Goal: Task Accomplishment & Management: Manage account settings

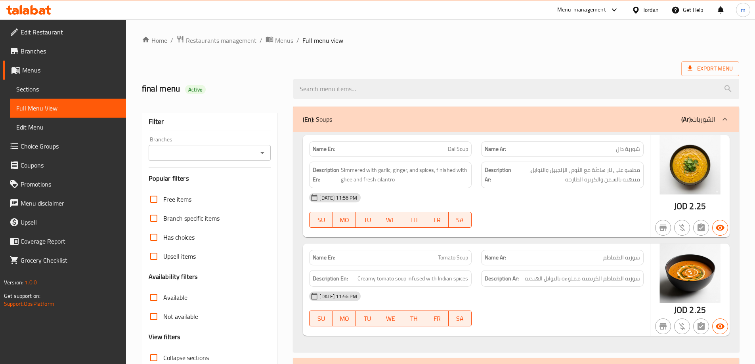
click at [637, 2] on div "Jordan" at bounding box center [645, 9] width 40 height 19
click at [644, 17] on div "Jordan" at bounding box center [645, 9] width 40 height 19
click at [646, 9] on div "Jordan" at bounding box center [650, 10] width 15 height 9
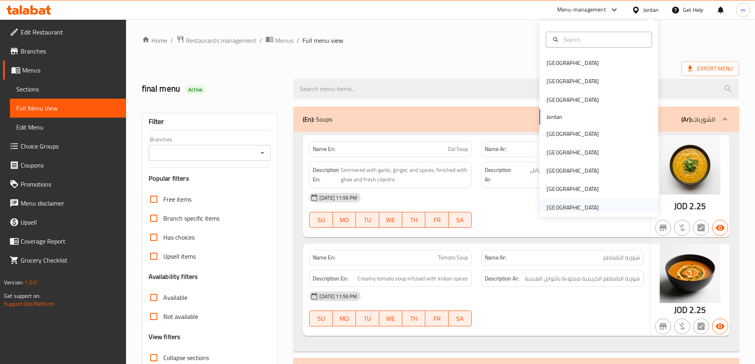
click at [571, 208] on div "[GEOGRAPHIC_DATA]" at bounding box center [573, 207] width 52 height 9
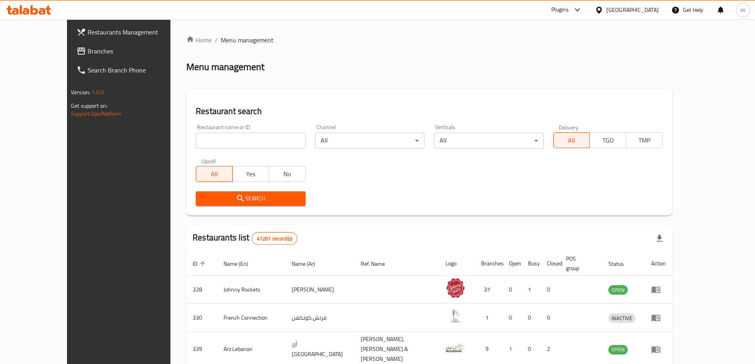
click at [560, 8] on div "Plugins" at bounding box center [559, 10] width 17 height 10
click at [556, 65] on div "Restaurant-Management" at bounding box center [523, 72] width 119 height 18
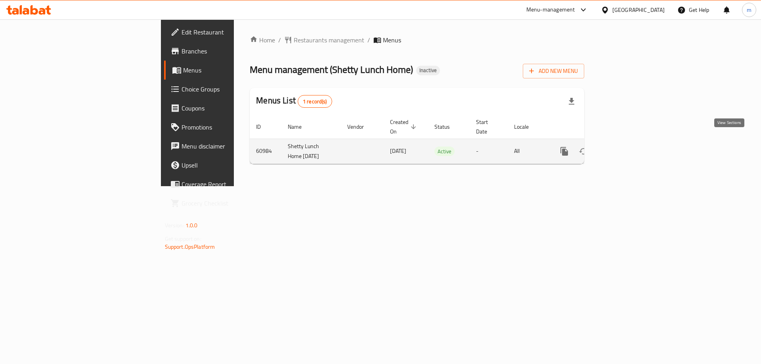
click at [626, 147] on icon "enhanced table" at bounding box center [622, 152] width 10 height 10
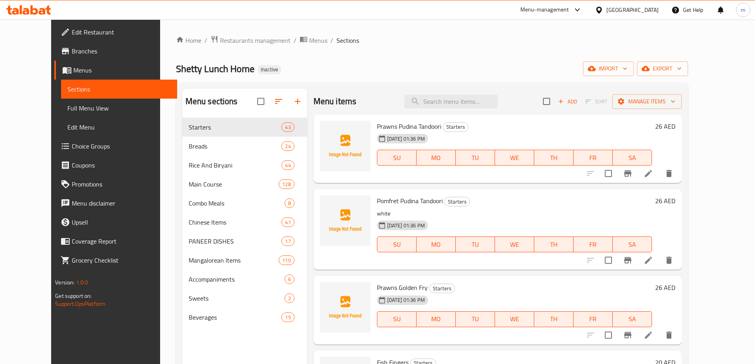
click at [352, 85] on div "Menu sections Starters 43 Breads 24 Rice And Biryani 44 Main Course 128 Combo M…" at bounding box center [432, 270] width 512 height 377
click at [309, 38] on span "Menus" at bounding box center [318, 41] width 18 height 10
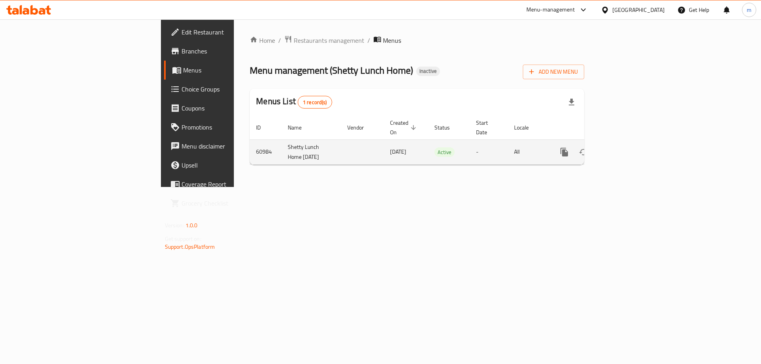
click at [626, 147] on icon "enhanced table" at bounding box center [622, 152] width 10 height 10
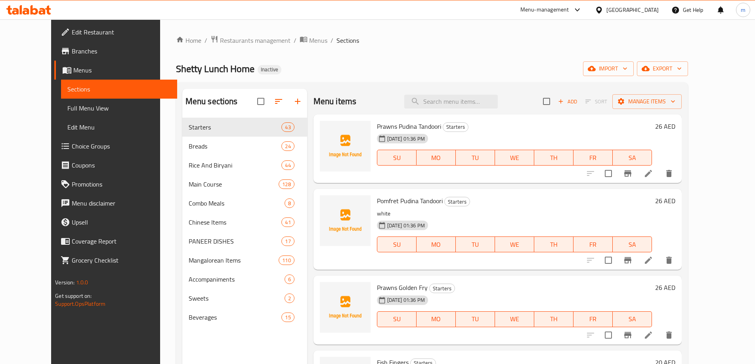
click at [73, 109] on span "Full Menu View" at bounding box center [118, 108] width 103 height 10
click at [80, 112] on span "Full Menu View" at bounding box center [118, 108] width 103 height 10
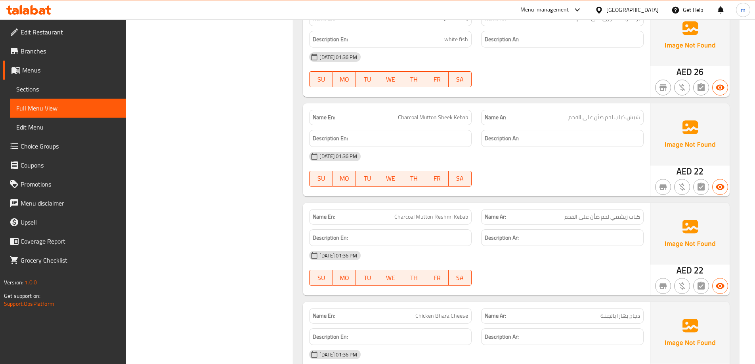
scroll to position [1030, 0]
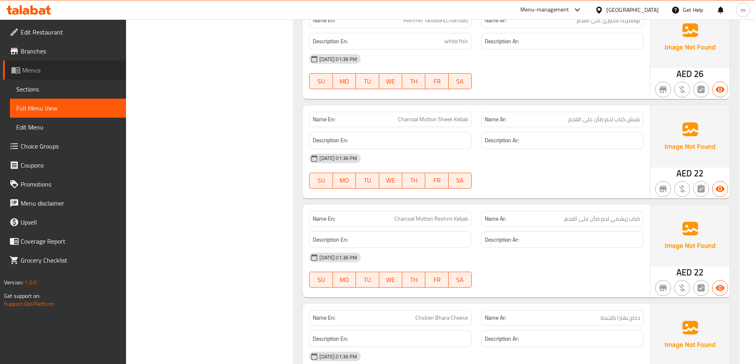
click at [36, 65] on span "Menus" at bounding box center [70, 70] width 97 height 10
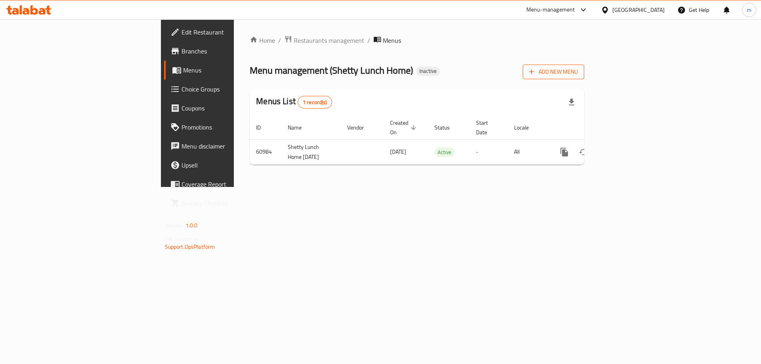
click at [584, 65] on button "Add New Menu" at bounding box center [553, 72] width 61 height 15
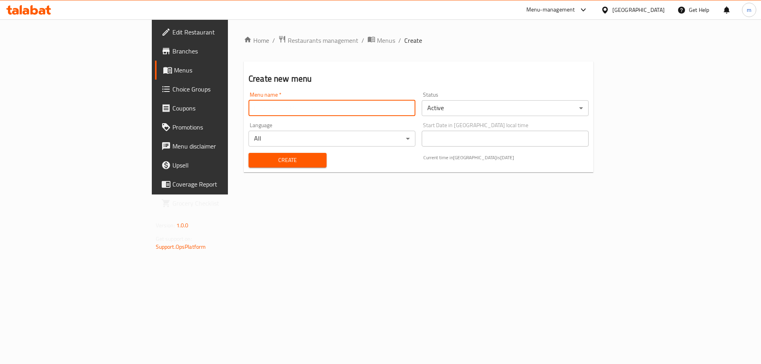
drag, startPoint x: 318, startPoint y: 110, endPoint x: 331, endPoint y: 126, distance: 20.9
click at [318, 110] on input "text" at bounding box center [331, 108] width 167 height 16
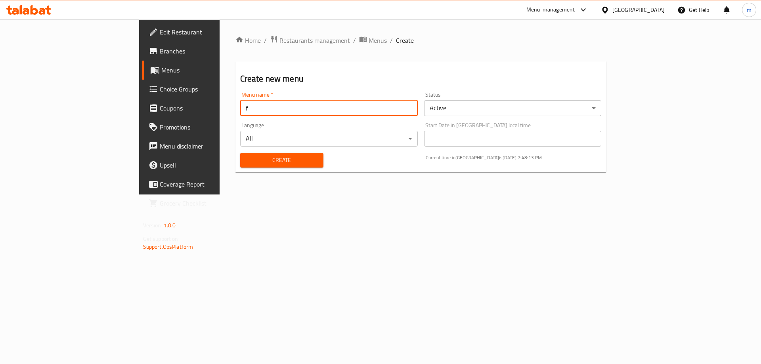
type input "final menu"
click at [247, 162] on span "Create" at bounding box center [282, 160] width 71 height 10
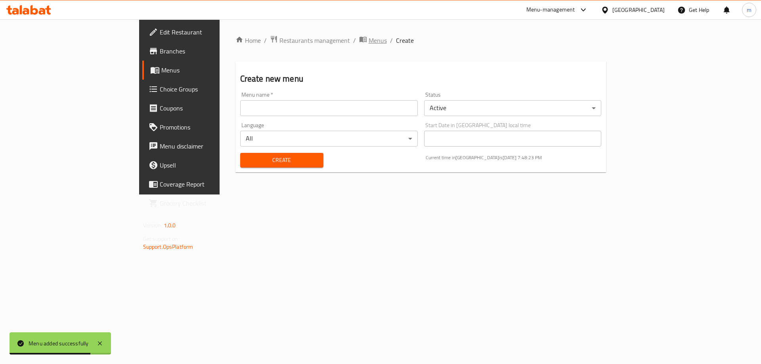
click at [369, 45] on span "Menus" at bounding box center [378, 41] width 18 height 10
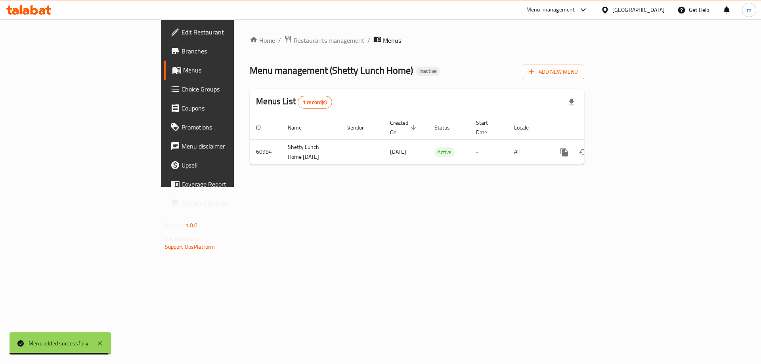
click at [600, 187] on div "Home / Restaurants management / Menus Menu management ( Shetty Lunch Home ) Ina…" at bounding box center [417, 103] width 366 height 168
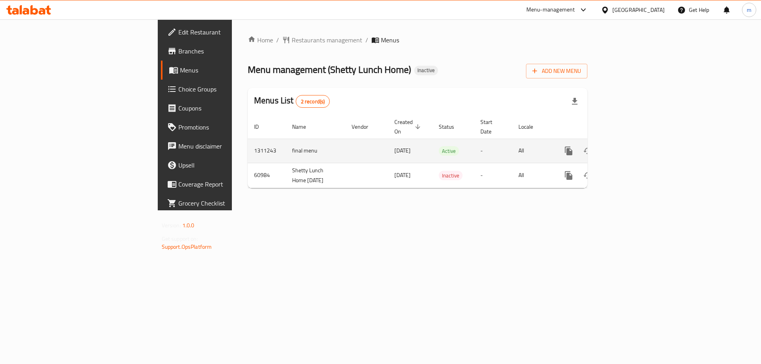
click at [635, 141] on link "enhanced table" at bounding box center [625, 150] width 19 height 19
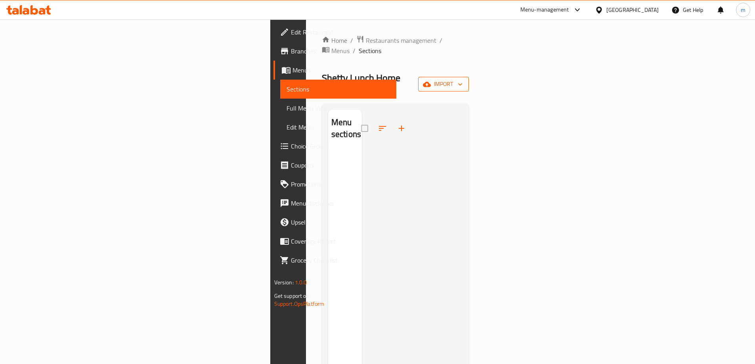
click at [469, 77] on button "import" at bounding box center [443, 84] width 51 height 15
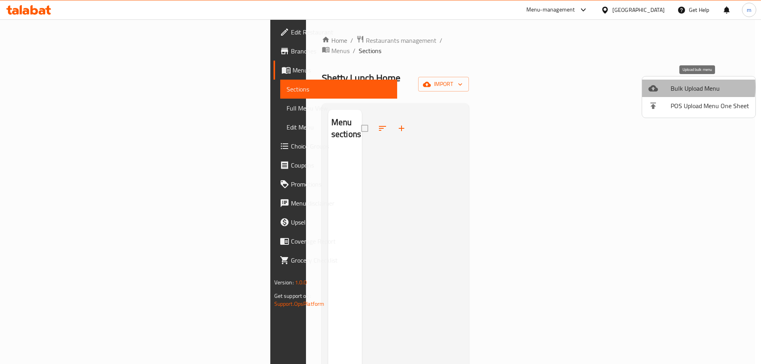
click at [671, 87] on span "Bulk Upload Menu" at bounding box center [710, 89] width 78 height 10
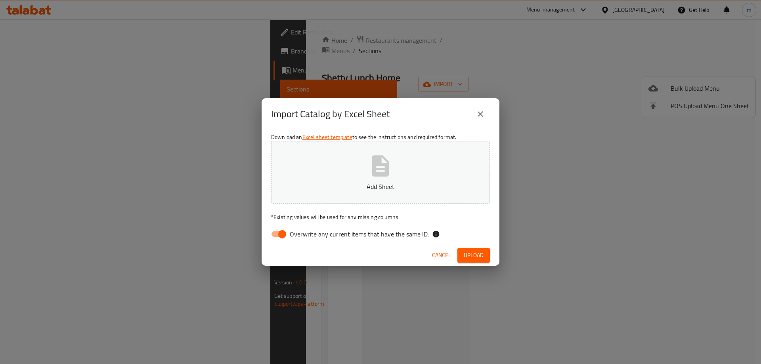
drag, startPoint x: 289, startPoint y: 232, endPoint x: 293, endPoint y: 233, distance: 4.0
click at [290, 232] on label "Overwrite any current items that have the same ID." at bounding box center [348, 234] width 162 height 15
click at [290, 232] on input "Overwrite any current items that have the same ID." at bounding box center [282, 234] width 45 height 15
checkbox input "false"
click at [473, 254] on span "Upload" at bounding box center [474, 255] width 20 height 10
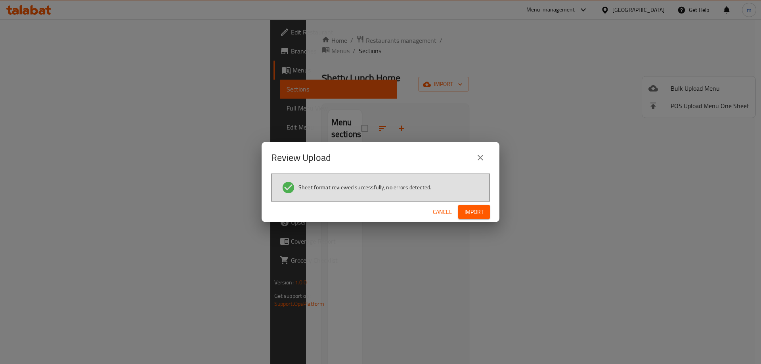
click at [485, 206] on button "Import" at bounding box center [474, 212] width 32 height 15
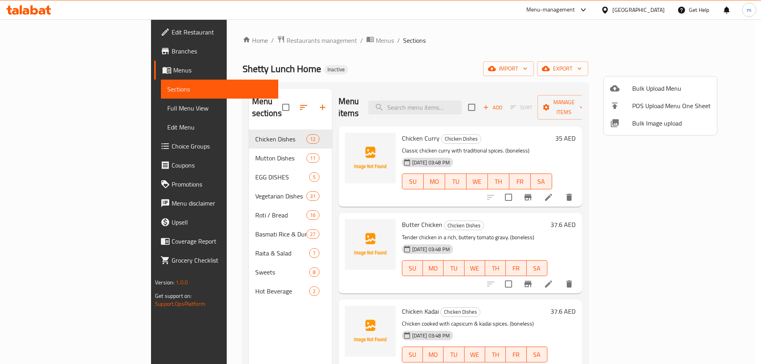
click at [407, 57] on div at bounding box center [380, 182] width 761 height 364
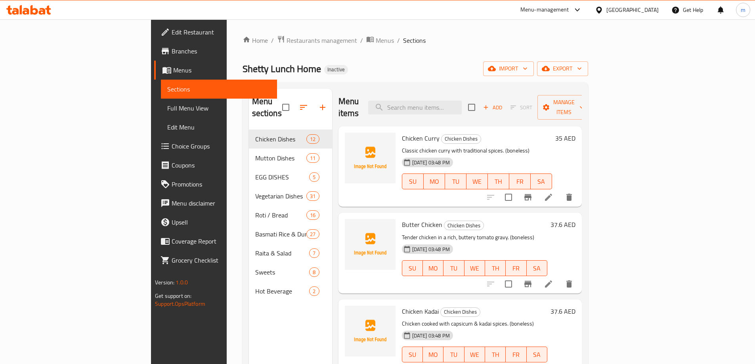
click at [173, 67] on span "Menus" at bounding box center [221, 70] width 97 height 10
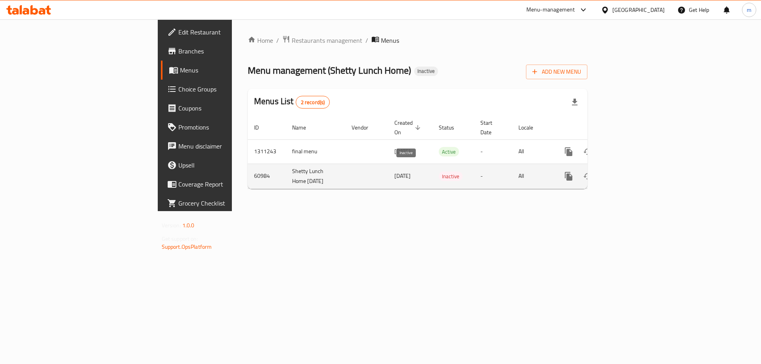
click at [439, 172] on span "Inactive" at bounding box center [451, 176] width 24 height 9
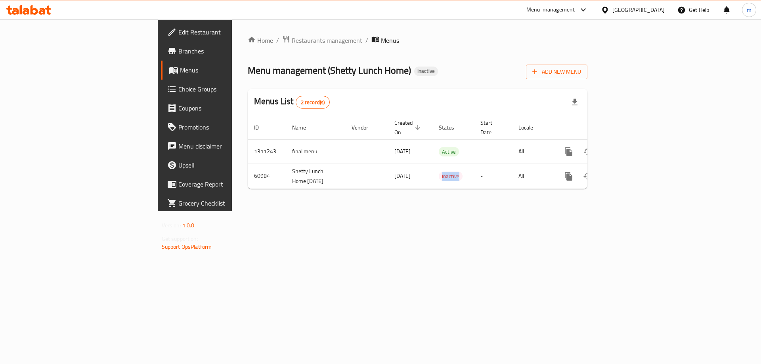
copy span "Inactive"
click at [566, 211] on div "Home / Restaurants management / Menus Menu management ( Shetty Lunch Home ) Ina…" at bounding box center [417, 115] width 371 height 192
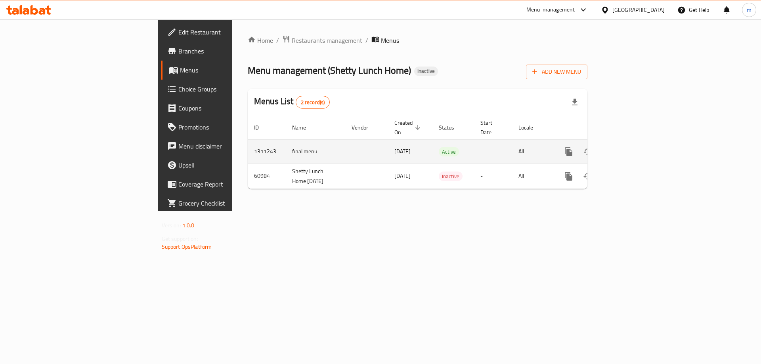
click at [631, 147] on icon "enhanced table" at bounding box center [626, 152] width 10 height 10
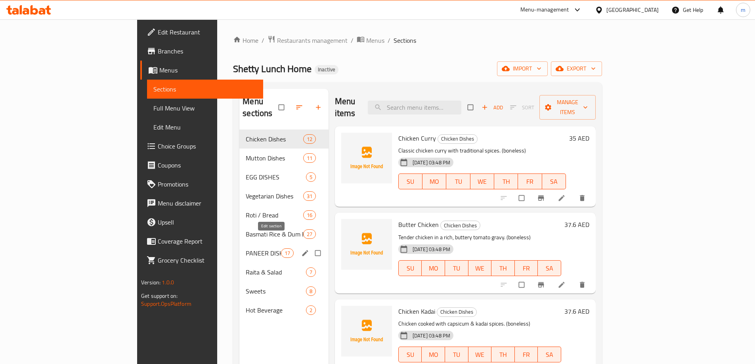
click at [302, 250] on icon "edit" at bounding box center [305, 253] width 6 height 6
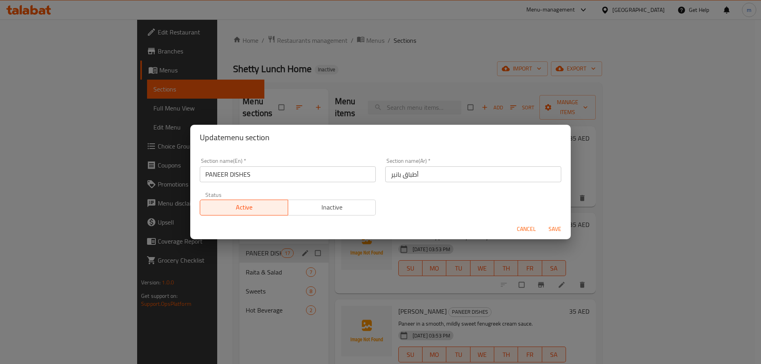
click at [237, 174] on input "PANEER DISHES" at bounding box center [288, 174] width 176 height 16
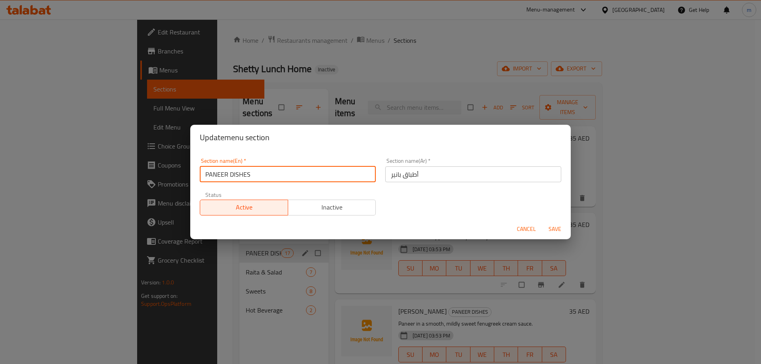
click at [237, 174] on input "PANEER DISHES" at bounding box center [288, 174] width 176 height 16
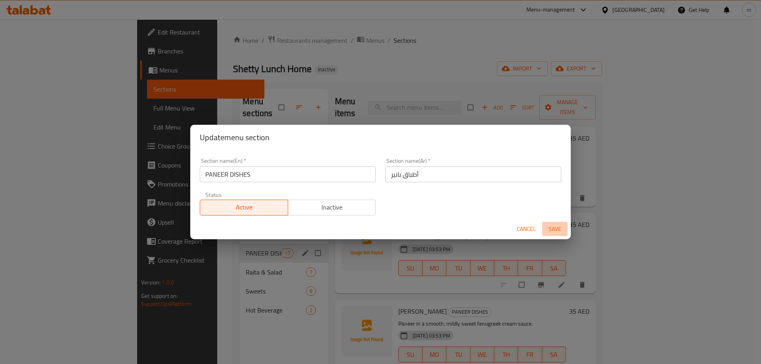
click at [560, 227] on span "Save" at bounding box center [554, 229] width 19 height 10
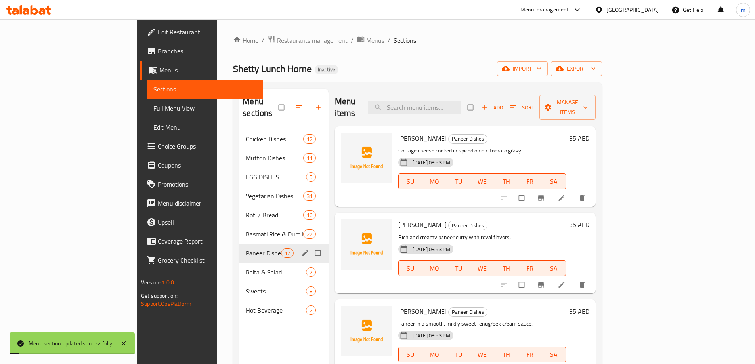
click at [239, 330] on div "Menu sections Chicken Dishes 12 Mutton Dishes 11 EGG DISHES 5 Vegetarian Dishes…" at bounding box center [283, 271] width 89 height 364
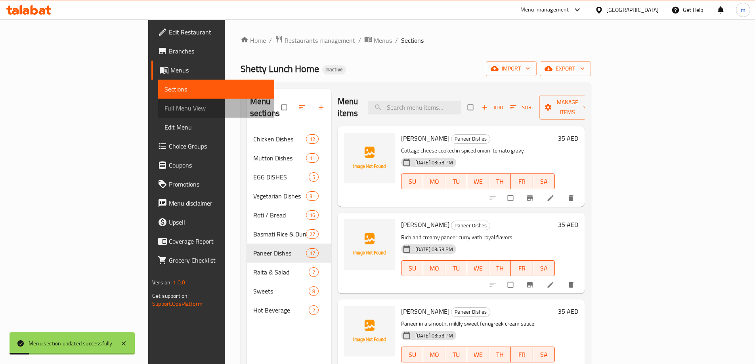
click at [164, 105] on span "Full Menu View" at bounding box center [215, 108] width 103 height 10
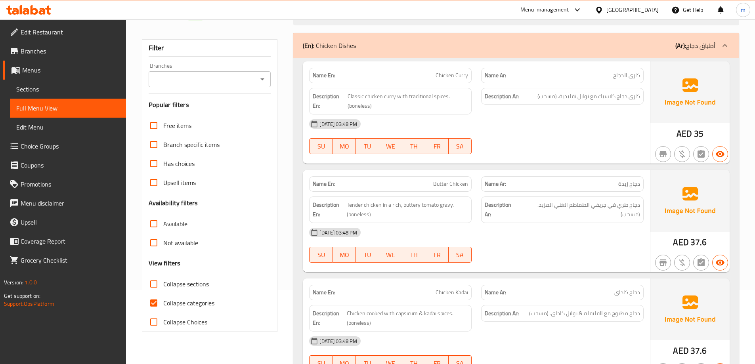
scroll to position [198, 0]
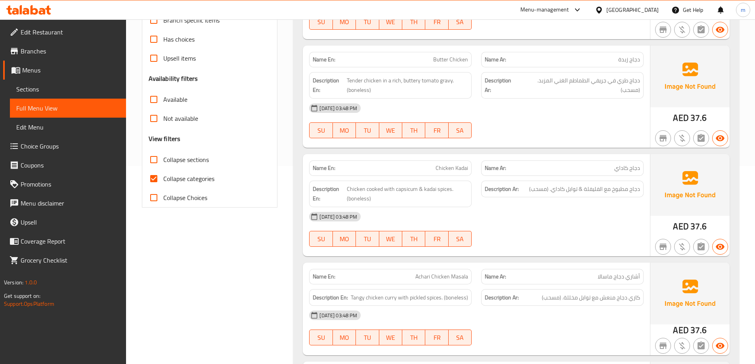
drag, startPoint x: 185, startPoint y: 178, endPoint x: 736, endPoint y: 157, distance: 551.3
click at [185, 178] on span "Collapse categories" at bounding box center [188, 179] width 51 height 10
click at [163, 178] on input "Collapse categories" at bounding box center [153, 178] width 19 height 19
checkbox input "false"
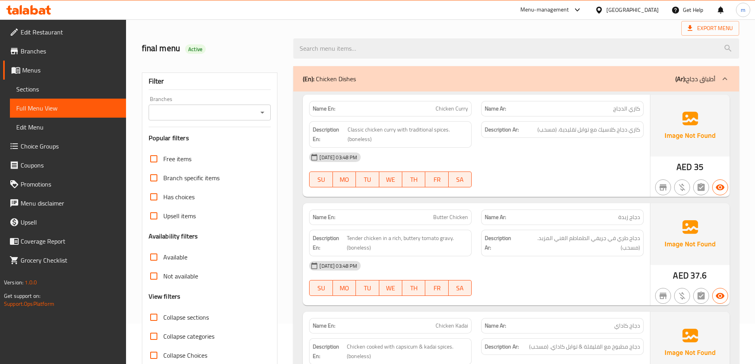
scroll to position [79, 0]
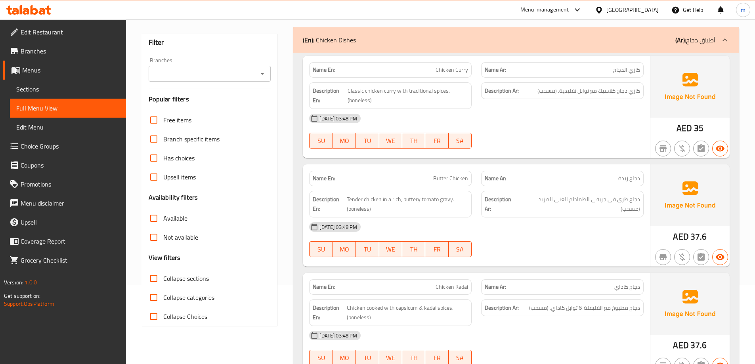
click at [85, 88] on span "Sections" at bounding box center [67, 89] width 103 height 10
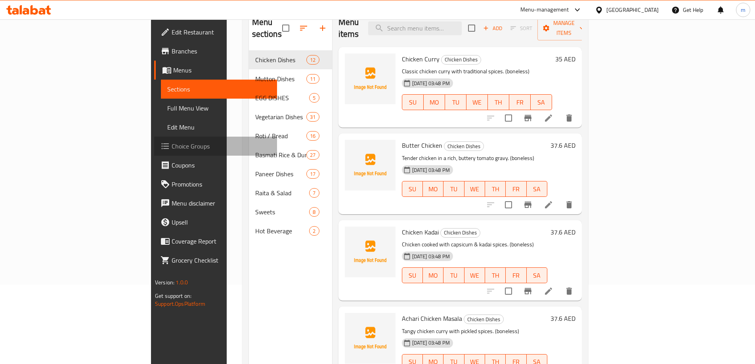
click at [154, 153] on link "Choice Groups" at bounding box center [215, 146] width 123 height 19
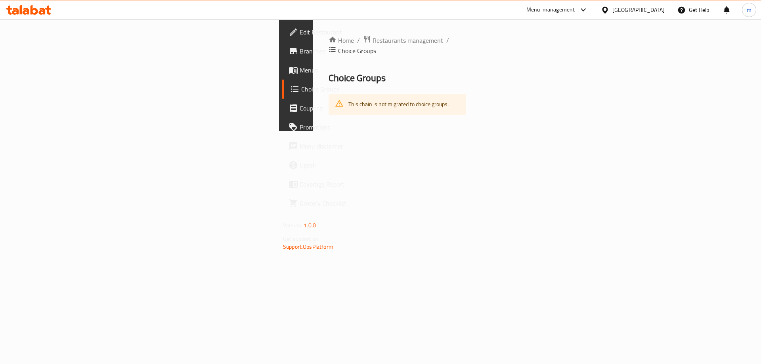
click at [282, 58] on link "Branches" at bounding box center [344, 51] width 124 height 19
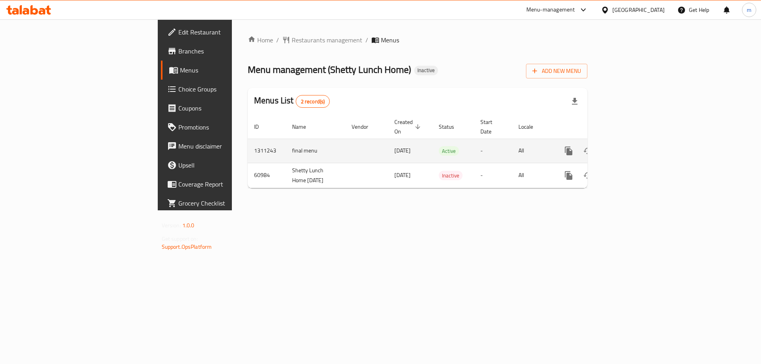
click at [631, 146] on icon "enhanced table" at bounding box center [626, 151] width 10 height 10
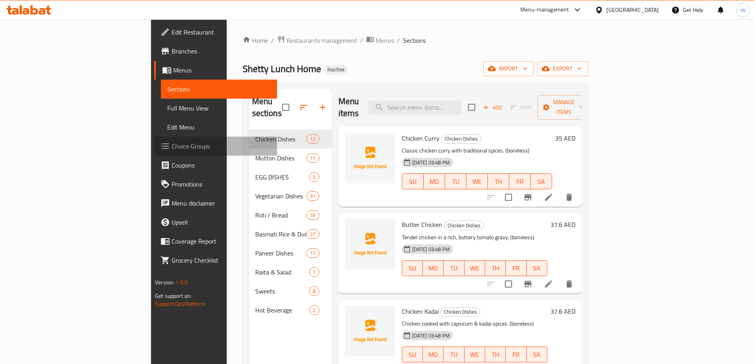
click at [172, 145] on span "Choice Groups" at bounding box center [221, 146] width 99 height 10
